Goal: Transaction & Acquisition: Purchase product/service

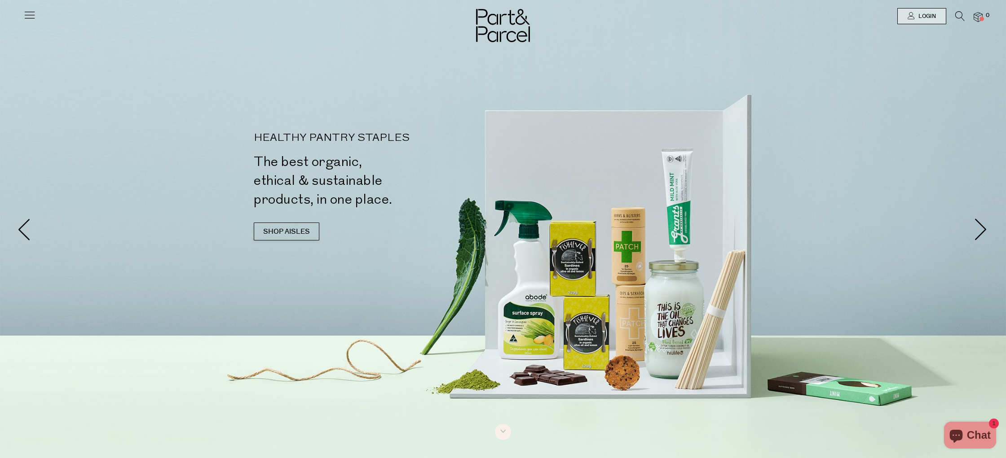
click at [27, 18] on icon at bounding box center [29, 15] width 13 height 13
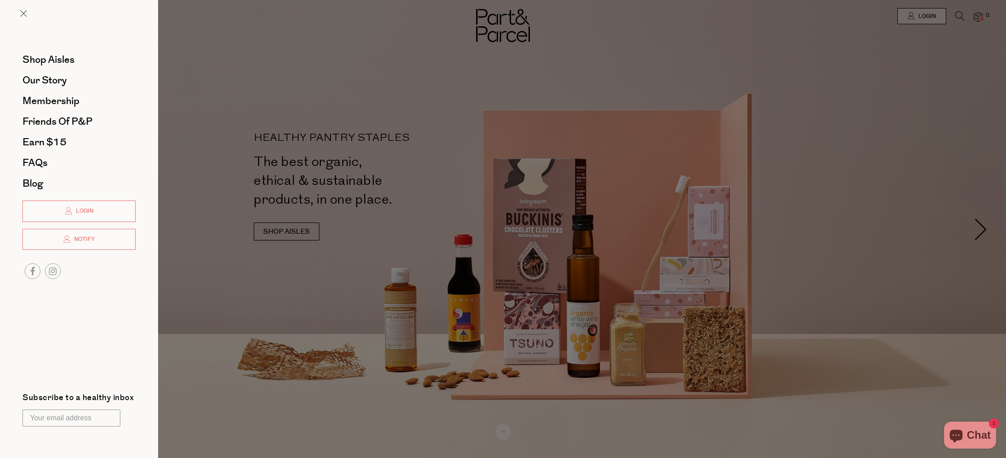
click at [962, 119] on div at bounding box center [503, 229] width 1006 height 458
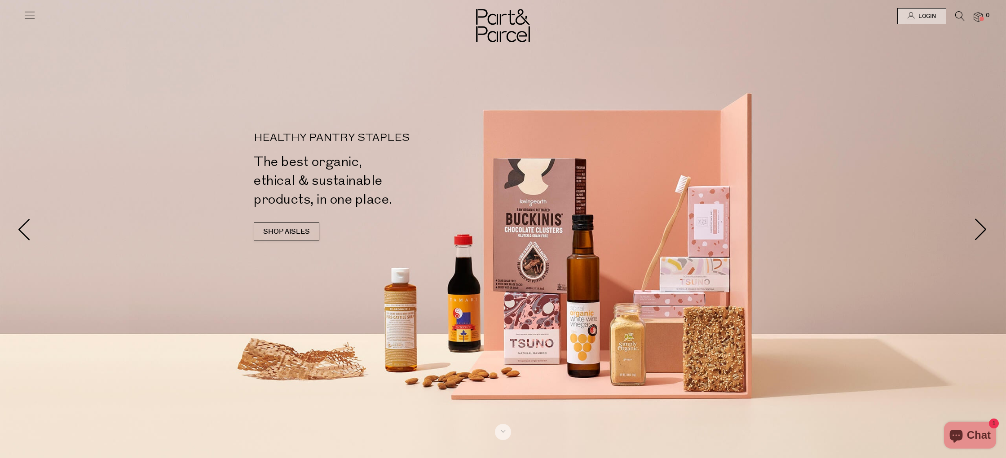
click at [958, 20] on icon at bounding box center [959, 16] width 9 height 10
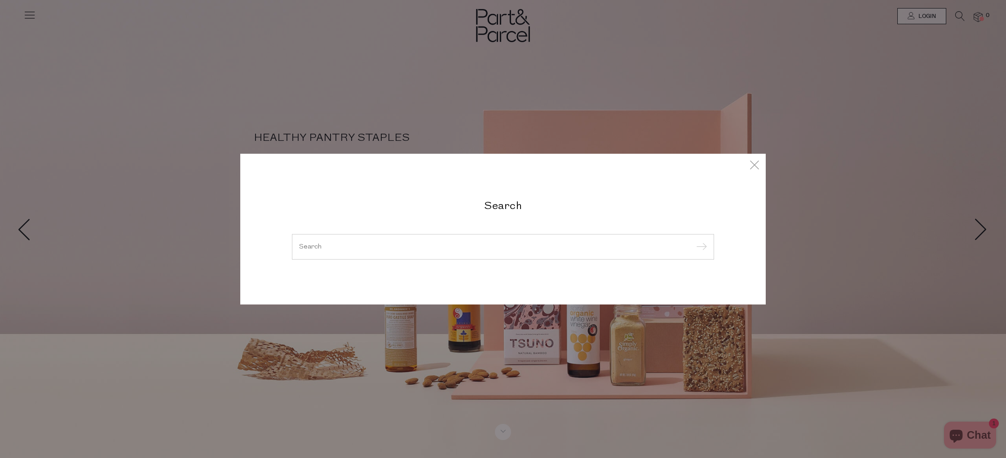
click at [515, 207] on h2 "Search" at bounding box center [503, 204] width 422 height 13
click at [504, 246] on input "search" at bounding box center [503, 246] width 408 height 7
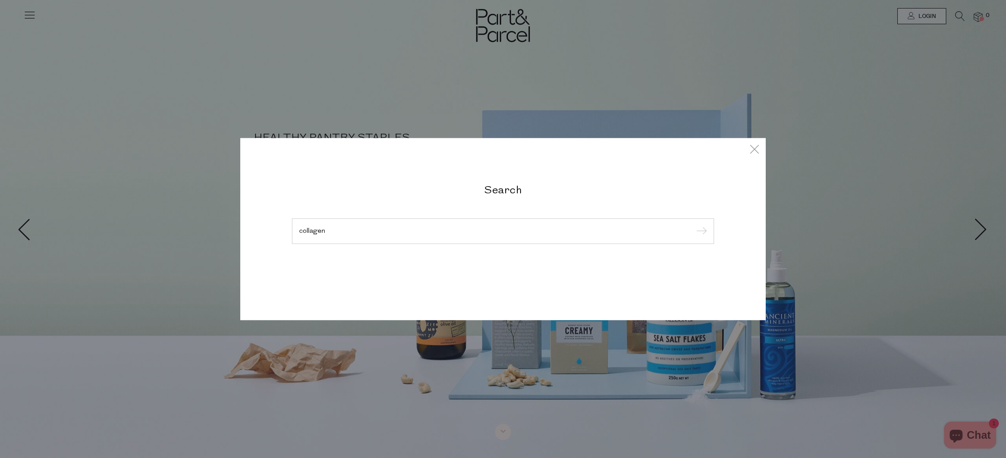
type input "collagen"
click at [693, 225] on input "submit" at bounding box center [699, 231] width 13 height 13
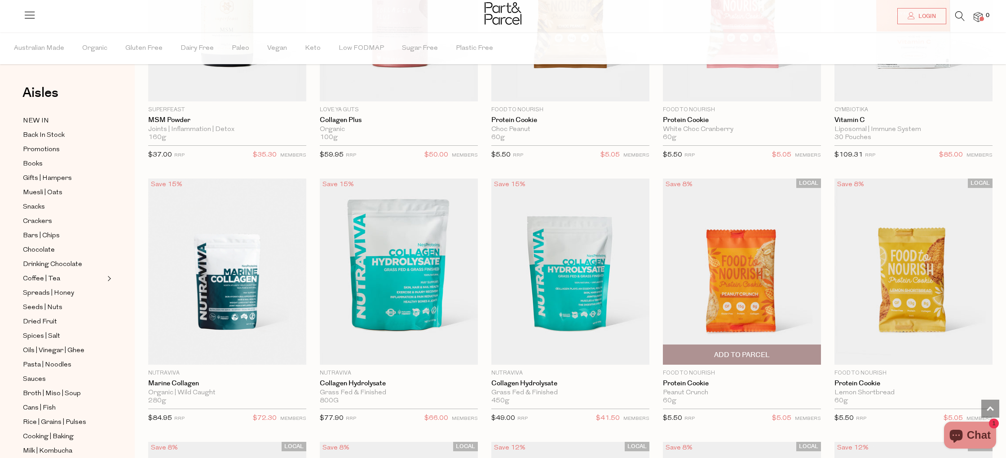
scroll to position [1521, 0]
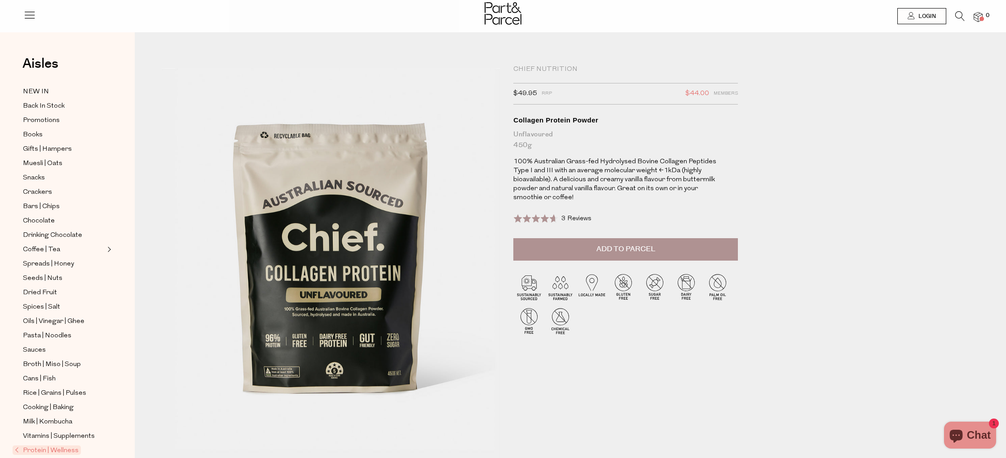
click at [744, 198] on div "Chief Nutrition $49.95 RRP $44.00 Members Available: In Stock Collagen Protein …" at bounding box center [630, 263] width 247 height 396
click at [646, 255] on span "Add to Parcel" at bounding box center [625, 249] width 59 height 10
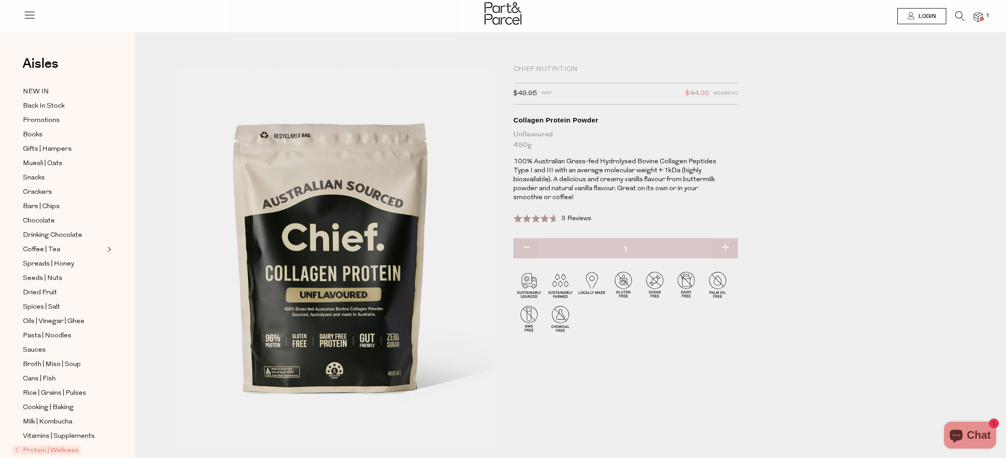
click at [725, 258] on button "button" at bounding box center [725, 248] width 26 height 20
type input "2"
drag, startPoint x: 850, startPoint y: 171, endPoint x: 905, endPoint y: 99, distance: 90.6
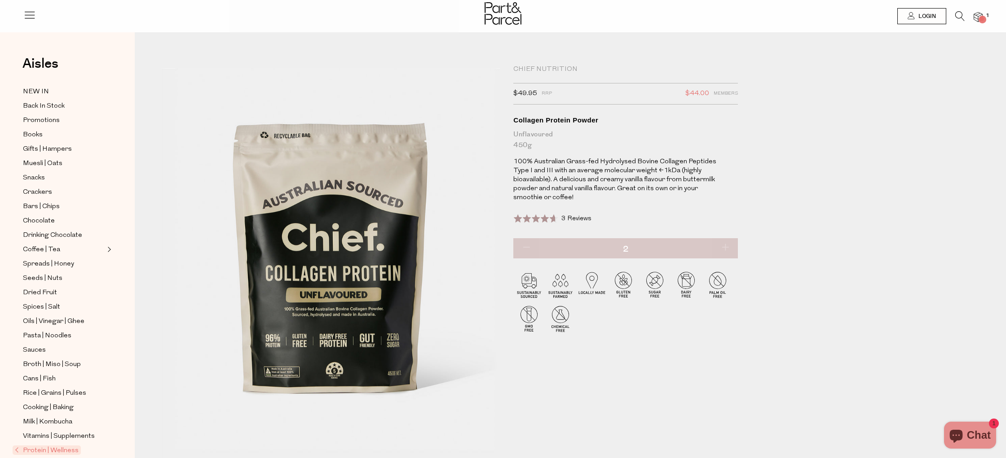
click at [851, 169] on div "Chief Nutrition $49.95 RRP $44.00 Members Available: In Stock Collagen Protein …" at bounding box center [577, 280] width 844 height 442
click at [986, 19] on span "2" at bounding box center [987, 16] width 8 height 8
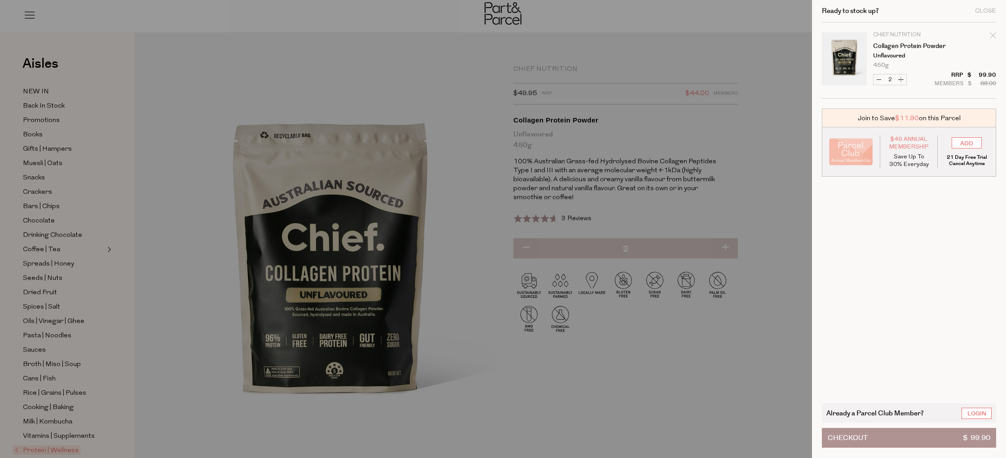
click at [896, 445] on button "Checkout $ 99.90" at bounding box center [909, 438] width 174 height 20
